Goal: Task Accomplishment & Management: Complete application form

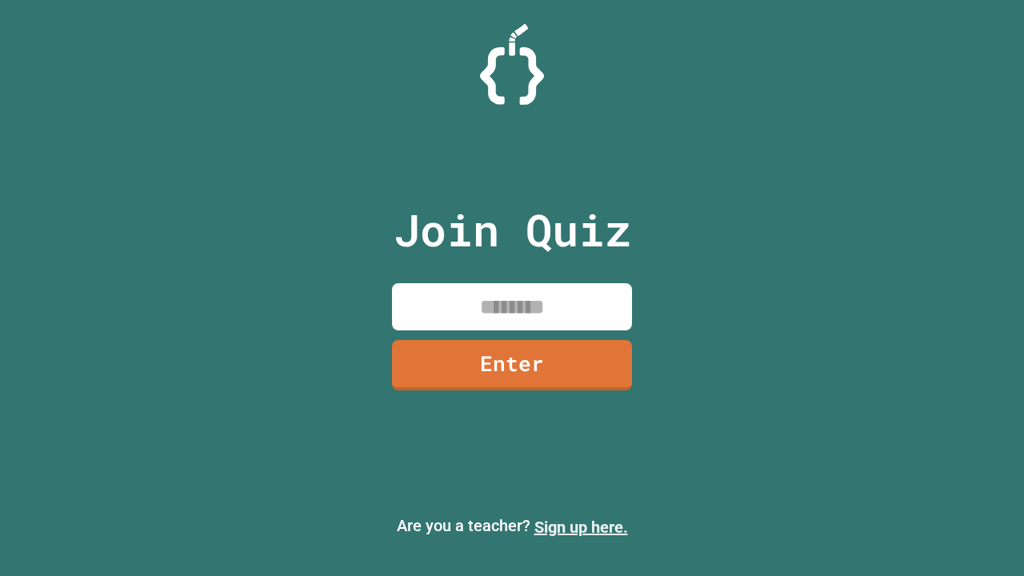
click at [581, 527] on link "Sign up here." at bounding box center [582, 527] width 94 height 19
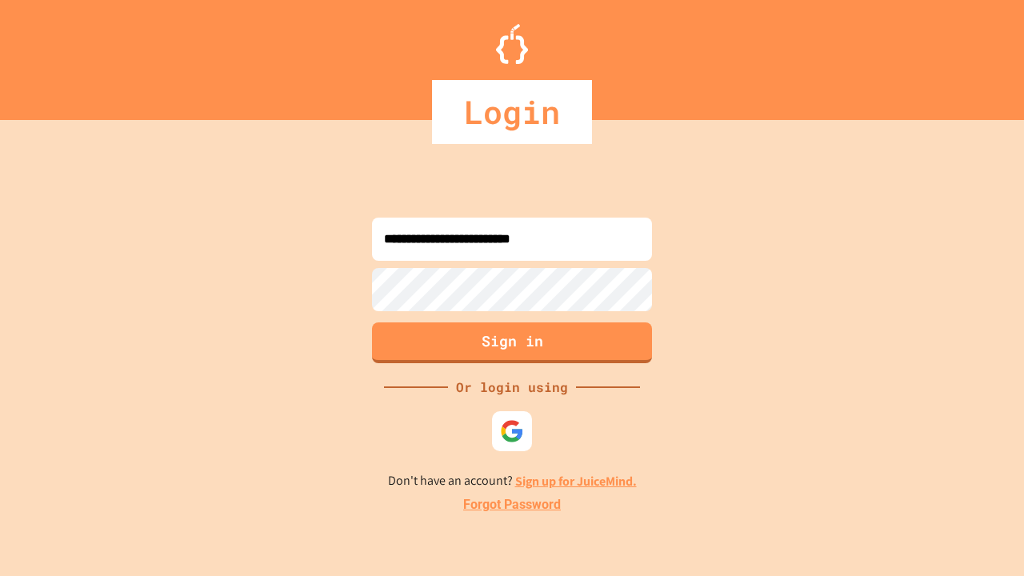
type input "**********"
